Goal: Task Accomplishment & Management: Manage account settings

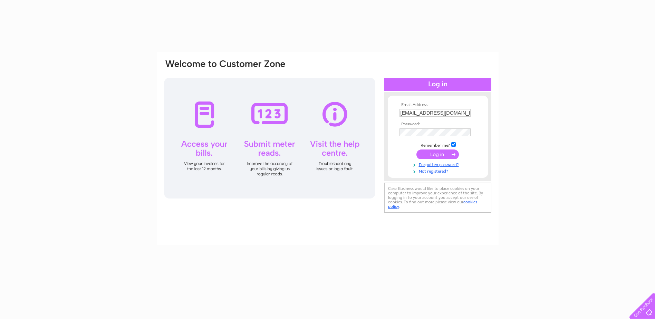
click at [446, 154] on input "submit" at bounding box center [437, 154] width 42 height 10
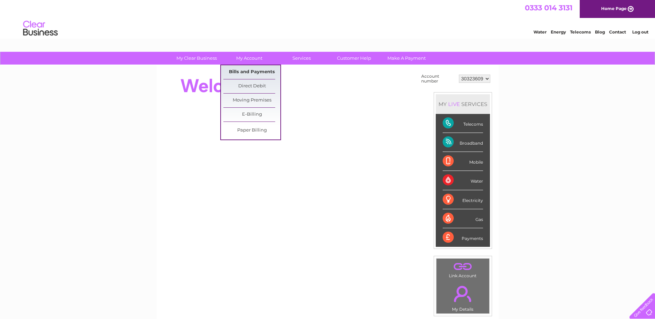
click at [257, 72] on link "Bills and Payments" at bounding box center [251, 72] width 57 height 14
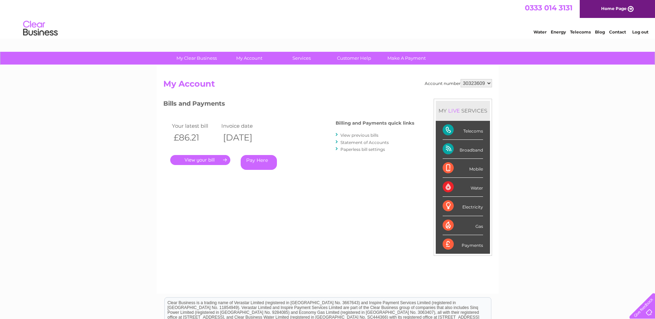
click at [207, 161] on link "." at bounding box center [200, 160] width 60 height 10
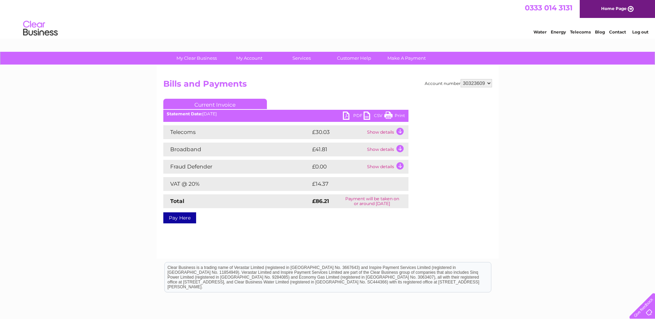
click at [354, 113] on link "PDF" at bounding box center [353, 116] width 21 height 10
click at [643, 31] on link "Log out" at bounding box center [640, 31] width 16 height 5
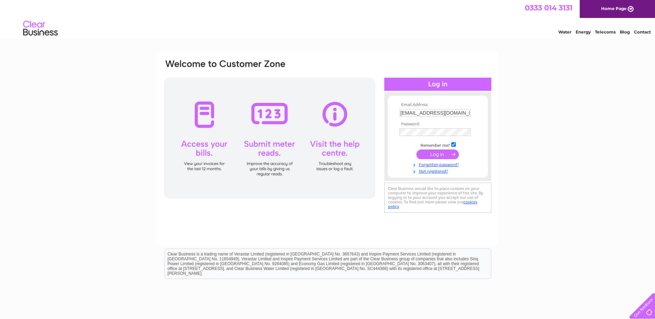
click at [446, 112] on input "account@takumi.uk" at bounding box center [434, 113] width 71 height 8
type input "info@meet-fresh.co.uk"
click at [433, 158] on input "submit" at bounding box center [437, 154] width 42 height 10
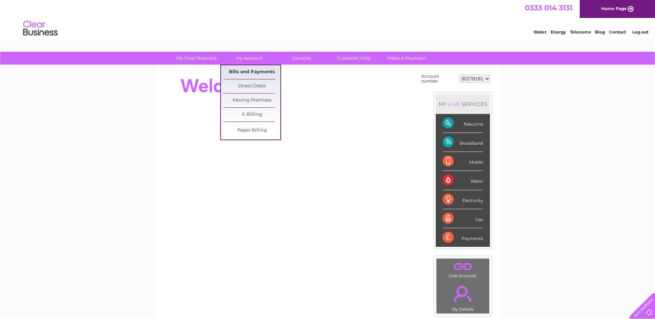
click at [245, 71] on link "Bills and Payments" at bounding box center [251, 72] width 57 height 14
click at [247, 72] on link "Bills and Payments" at bounding box center [251, 72] width 57 height 14
click at [256, 72] on link "Bills and Payments" at bounding box center [251, 72] width 57 height 14
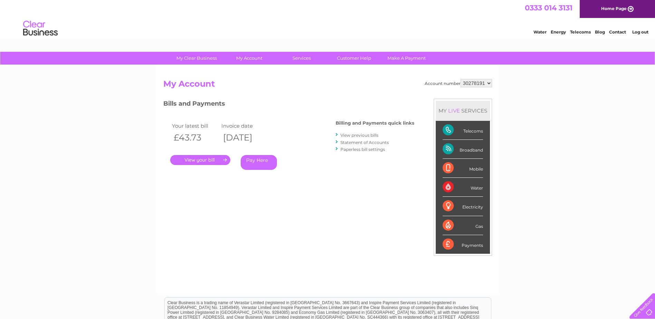
click at [472, 281] on div "Account number 30278191 My Account MY LIVE SERVICES Telecoms Broadband Mobile W…" at bounding box center [327, 183] width 329 height 208
click at [29, 194] on div "My Clear Business Login Details My Details My Preferences Link Account My Accou…" at bounding box center [327, 232] width 655 height 360
click at [202, 160] on link "." at bounding box center [200, 160] width 60 height 10
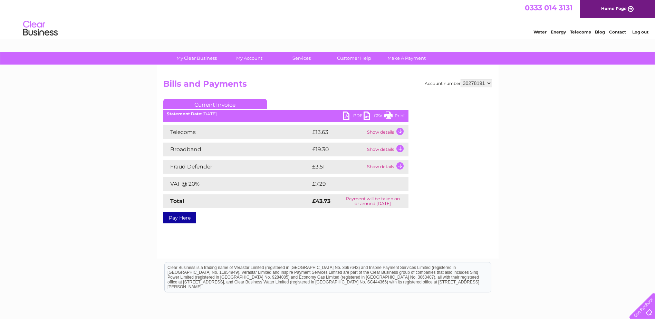
click at [354, 114] on link "PDF" at bounding box center [353, 116] width 21 height 10
click at [648, 32] on link "Log out" at bounding box center [640, 31] width 16 height 5
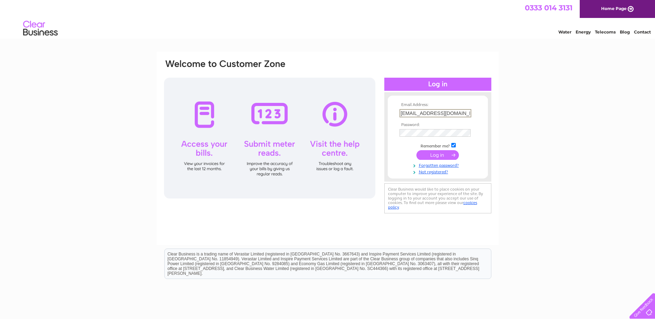
click at [464, 111] on input "info@meet-fresh.co.uk" at bounding box center [435, 113] width 72 height 8
type input "info@takumi.uk"
click at [444, 153] on input "submit" at bounding box center [437, 154] width 42 height 10
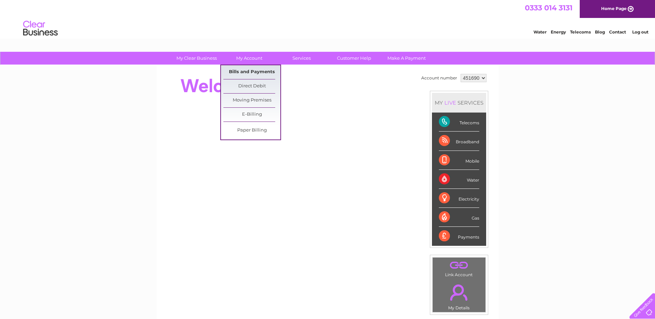
click at [251, 74] on link "Bills and Payments" at bounding box center [251, 72] width 57 height 14
click at [250, 73] on link "Bills and Payments" at bounding box center [251, 72] width 57 height 14
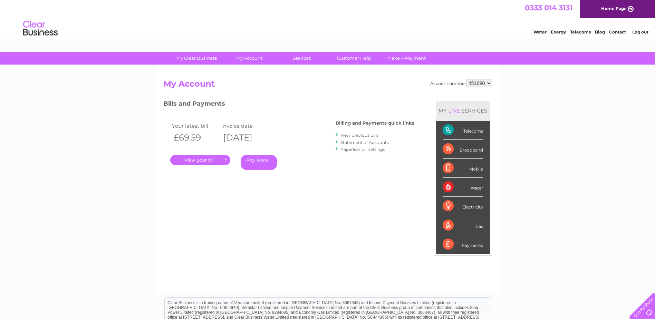
click at [212, 159] on link "." at bounding box center [200, 160] width 60 height 10
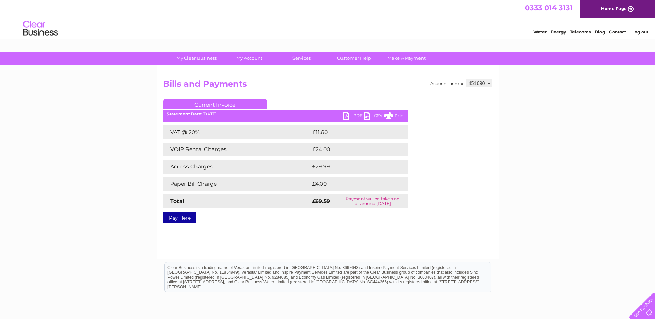
click at [355, 116] on link "PDF" at bounding box center [353, 116] width 21 height 10
drag, startPoint x: 639, startPoint y: 34, endPoint x: 633, endPoint y: 33, distance: 6.3
click at [639, 34] on link "Log out" at bounding box center [640, 31] width 16 height 5
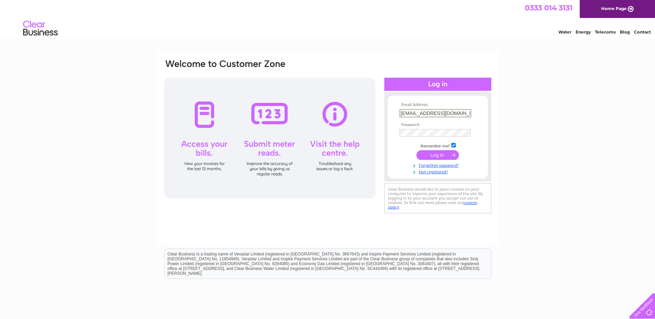
click at [456, 113] on input "info@takumi.uk" at bounding box center [435, 113] width 72 height 8
type input "info@kungfunoodle.co.uk"
click at [439, 155] on input "submit" at bounding box center [437, 154] width 42 height 10
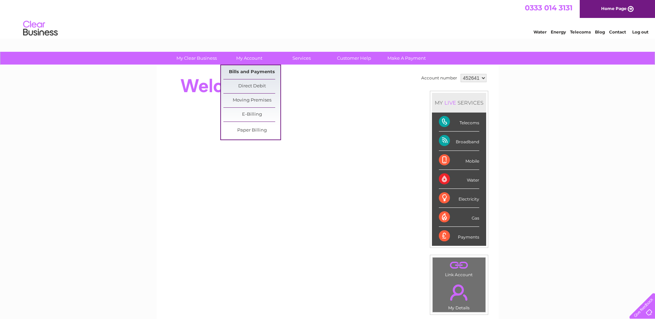
click at [254, 72] on link "Bills and Payments" at bounding box center [251, 72] width 57 height 14
click at [258, 70] on link "Bills and Payments" at bounding box center [251, 72] width 57 height 14
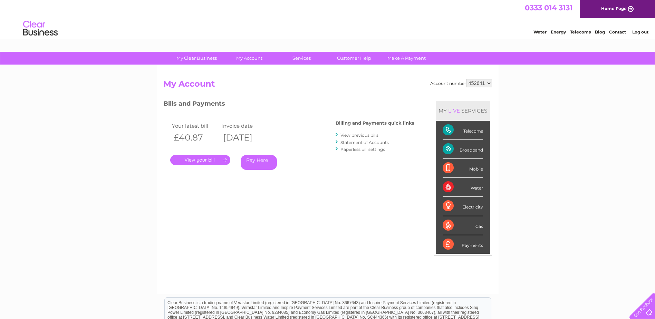
drag, startPoint x: 78, startPoint y: 145, endPoint x: 123, endPoint y: 148, distance: 45.3
click at [81, 145] on div "My Clear Business Login Details My Details My Preferences Link Account My Accou…" at bounding box center [327, 232] width 655 height 360
click at [195, 158] on link "." at bounding box center [200, 160] width 60 height 10
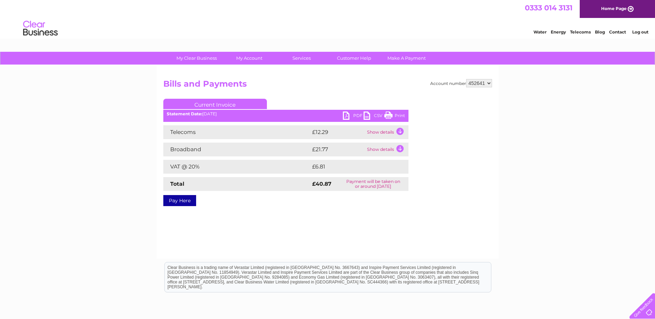
click at [356, 114] on link "PDF" at bounding box center [353, 116] width 21 height 10
click at [638, 33] on link "Log out" at bounding box center [640, 31] width 16 height 5
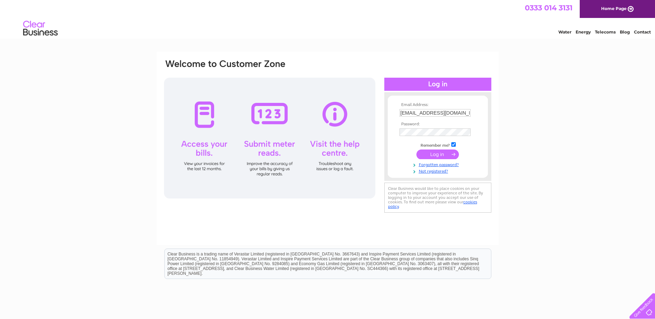
click at [463, 113] on input "info@kungfunoodle.co.uk" at bounding box center [434, 113] width 71 height 8
type input "[EMAIL_ADDRESS][DOMAIN_NAME]"
click at [441, 155] on input "submit" at bounding box center [437, 154] width 42 height 10
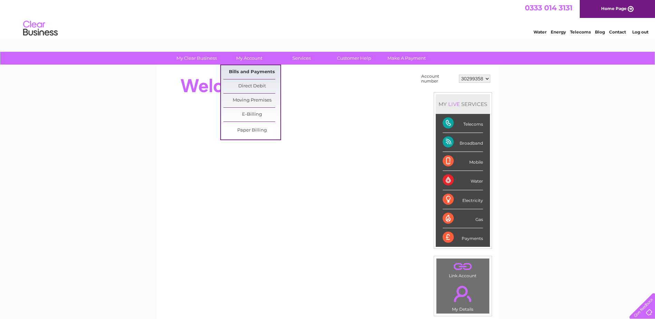
drag, startPoint x: 251, startPoint y: 74, endPoint x: 245, endPoint y: 72, distance: 6.4
click at [251, 74] on link "Bills and Payments" at bounding box center [251, 72] width 57 height 14
click at [244, 74] on link "Bills and Payments" at bounding box center [251, 72] width 57 height 14
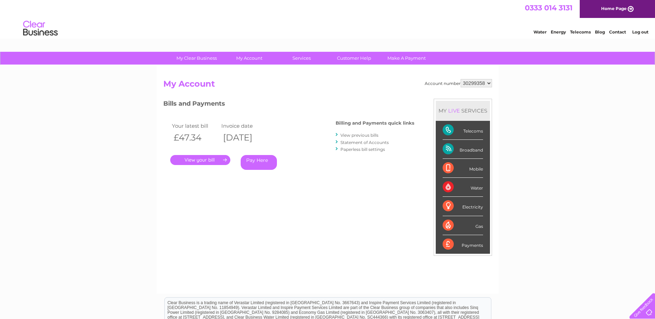
click at [192, 159] on link "." at bounding box center [200, 160] width 60 height 10
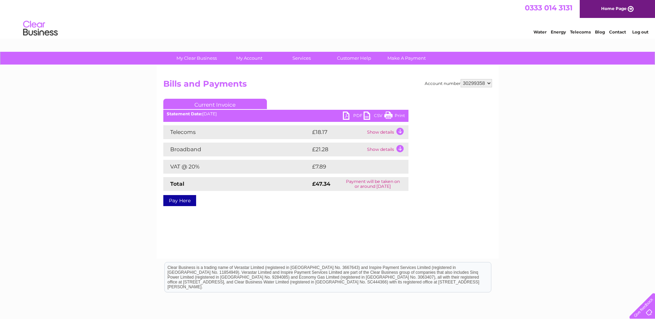
click at [352, 114] on link "PDF" at bounding box center [353, 116] width 21 height 10
click at [646, 31] on link "Log out" at bounding box center [640, 31] width 16 height 5
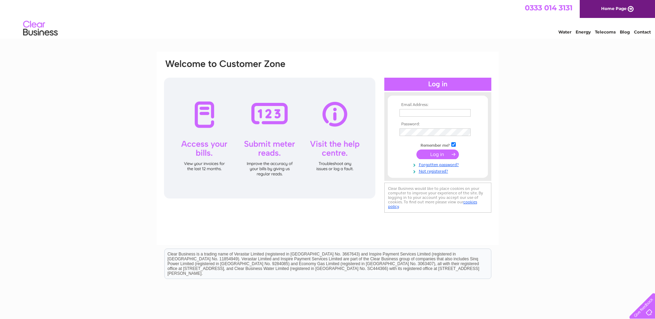
type input "[EMAIL_ADDRESS][DOMAIN_NAME]"
drag, startPoint x: 29, startPoint y: 153, endPoint x: 32, endPoint y: 137, distance: 15.8
click at [30, 153] on div "Email Address: [EMAIL_ADDRESS][DOMAIN_NAME] Password:" at bounding box center [327, 207] width 655 height 311
